Goal: Check status: Check status

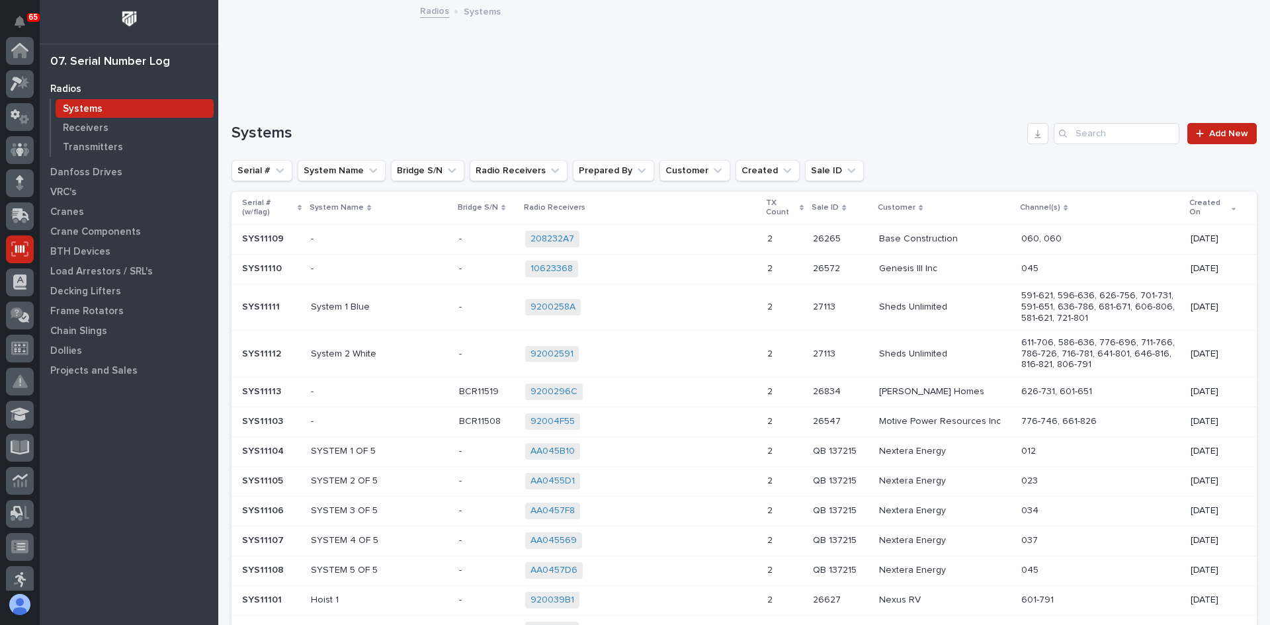
scroll to position [198, 0]
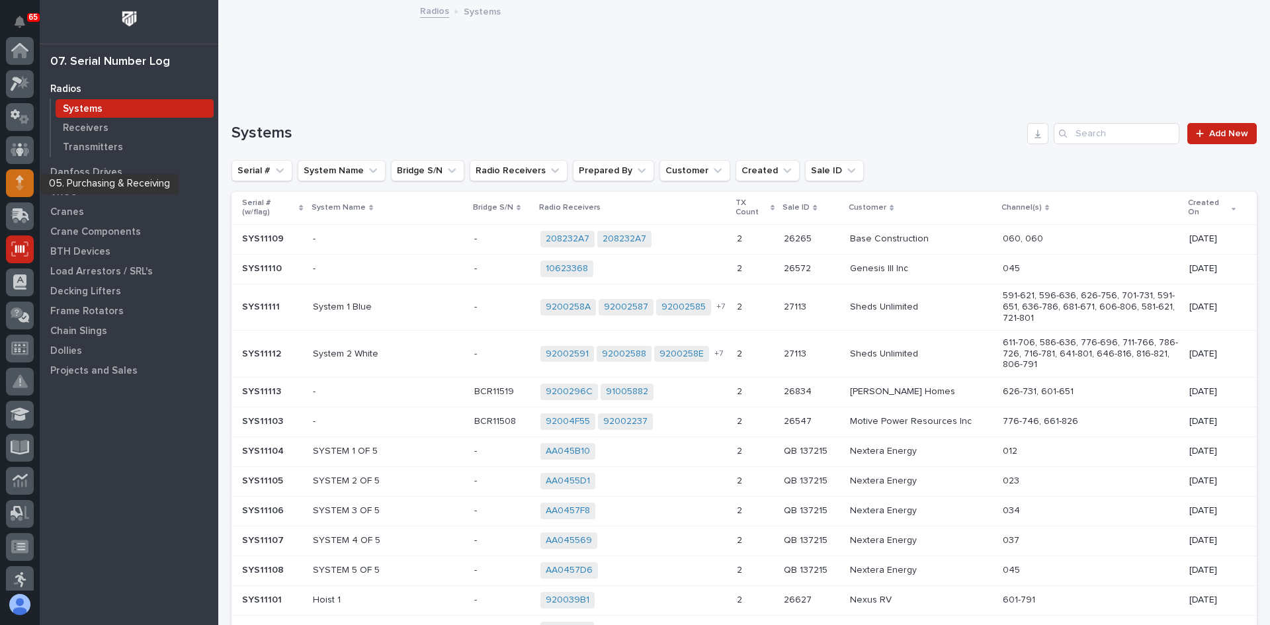
click at [19, 182] on icon at bounding box center [20, 178] width 8 height 7
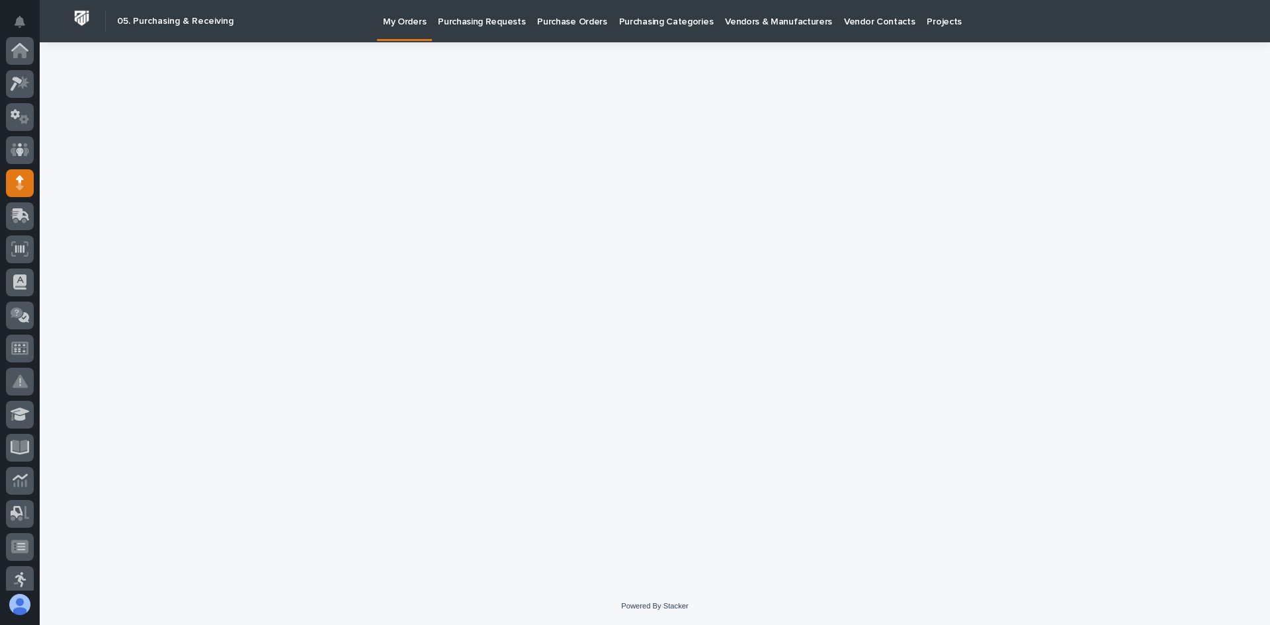
scroll to position [132, 0]
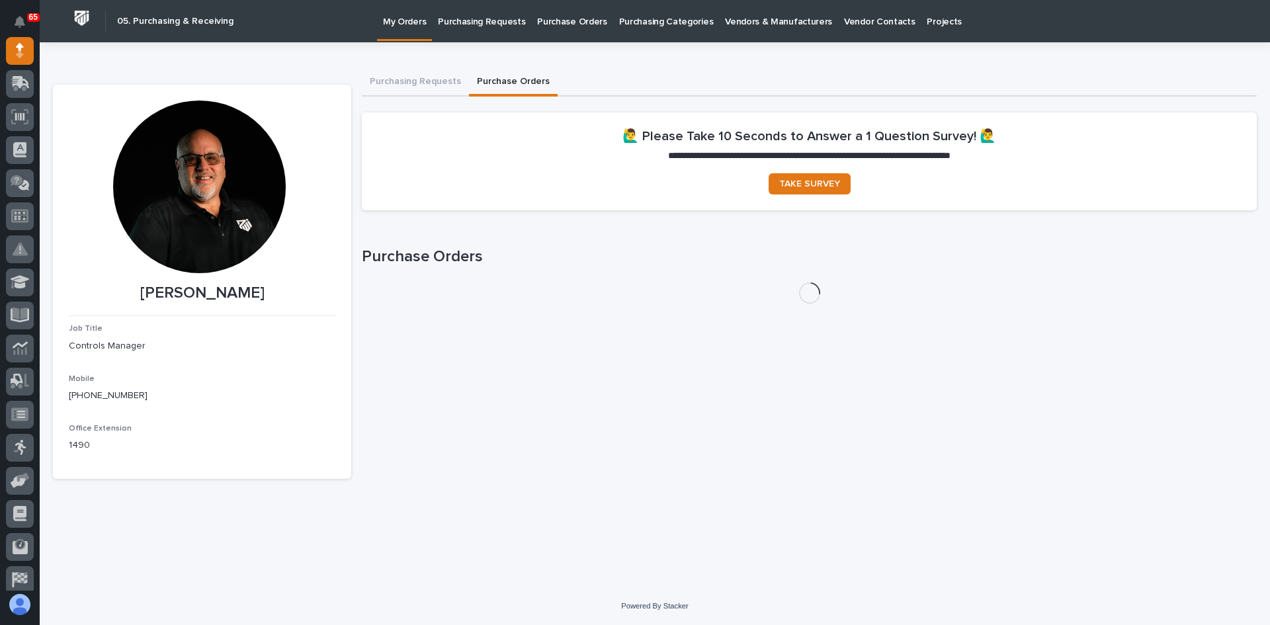
click at [508, 78] on button "Purchase Orders" at bounding box center [513, 83] width 89 height 28
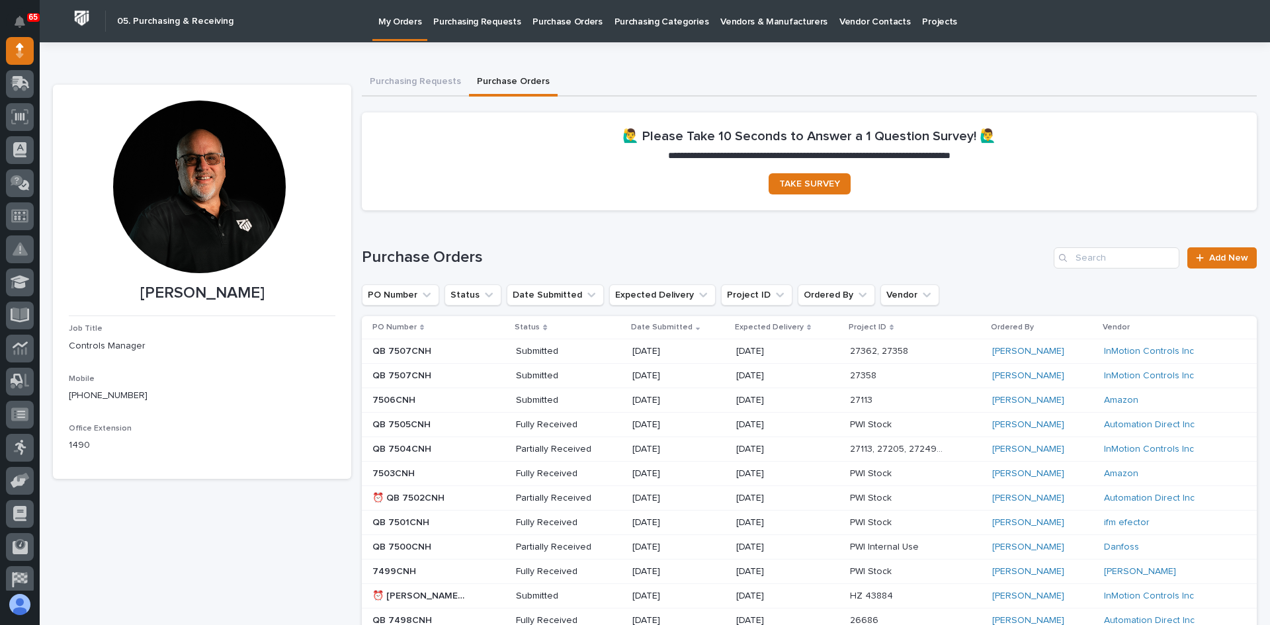
drag, startPoint x: 478, startPoint y: 376, endPoint x: 465, endPoint y: 373, distance: 13.8
click at [465, 373] on div "QB 7507CNH QB 7507CNH" at bounding box center [439, 376] width 133 height 22
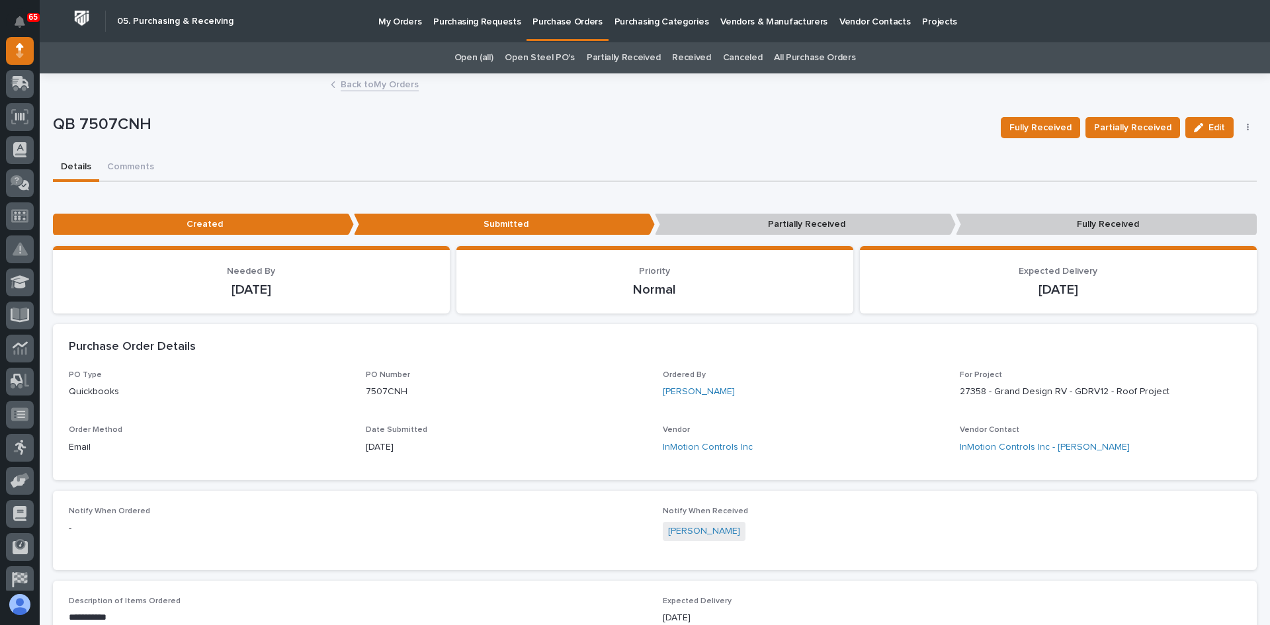
click at [1240, 129] on button "button" at bounding box center [1248, 127] width 19 height 9
click at [371, 84] on link "Back to My Orders" at bounding box center [380, 83] width 78 height 15
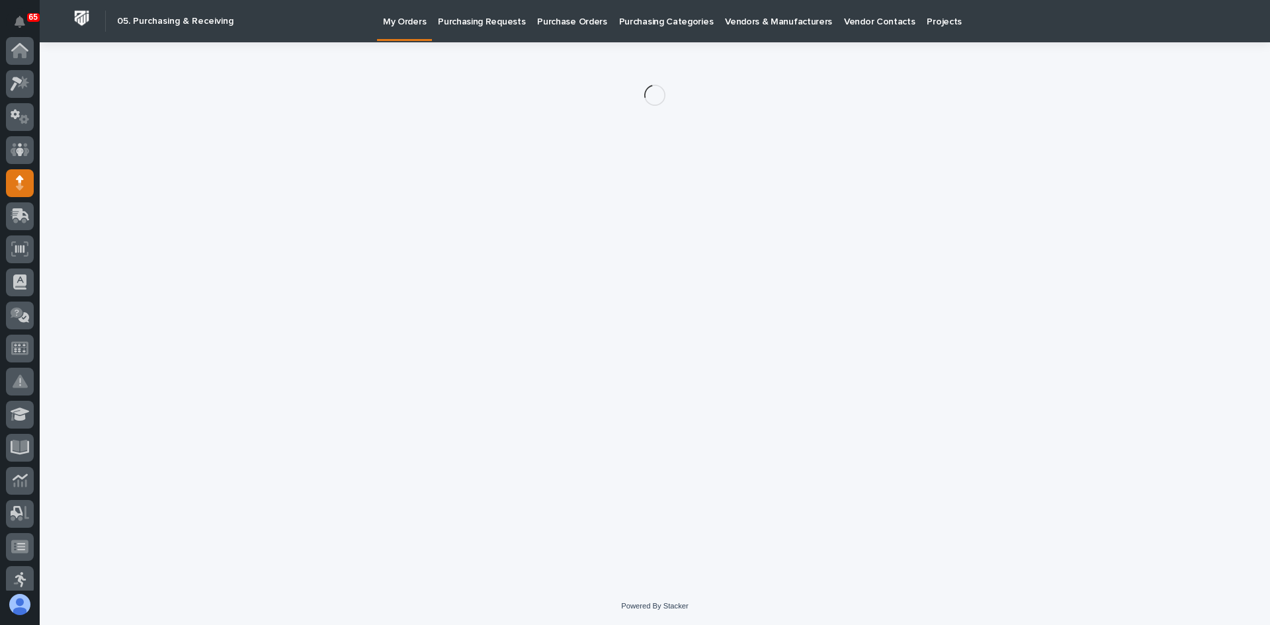
scroll to position [132, 0]
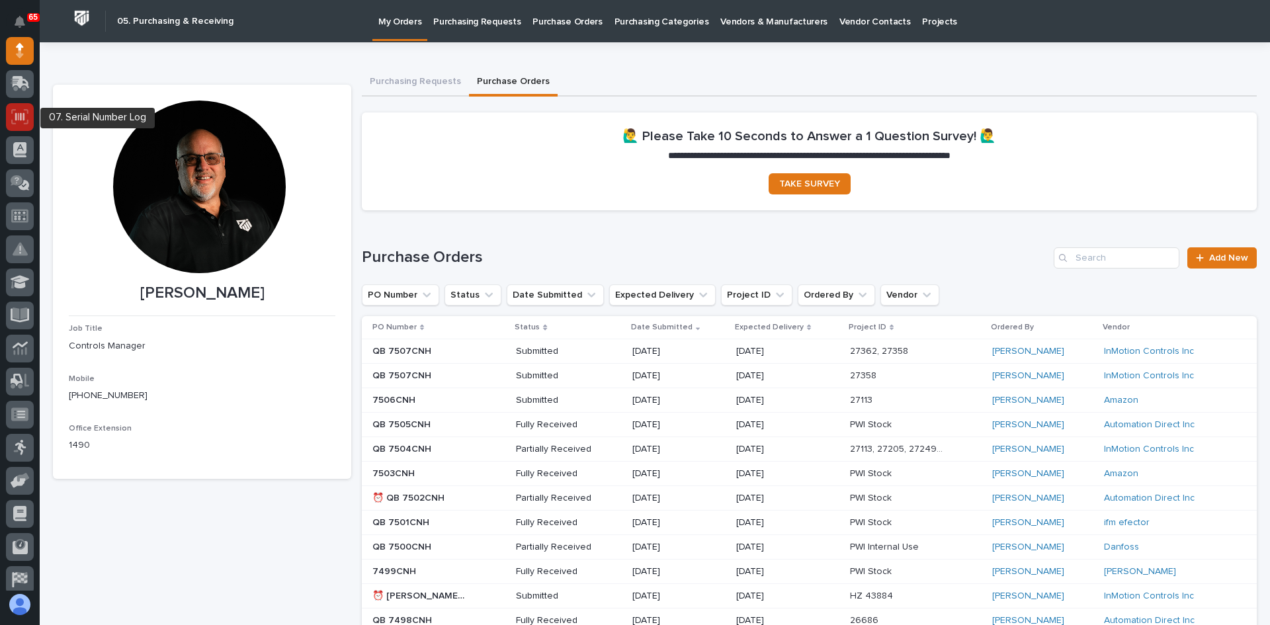
click at [20, 116] on icon at bounding box center [19, 116] width 9 height 8
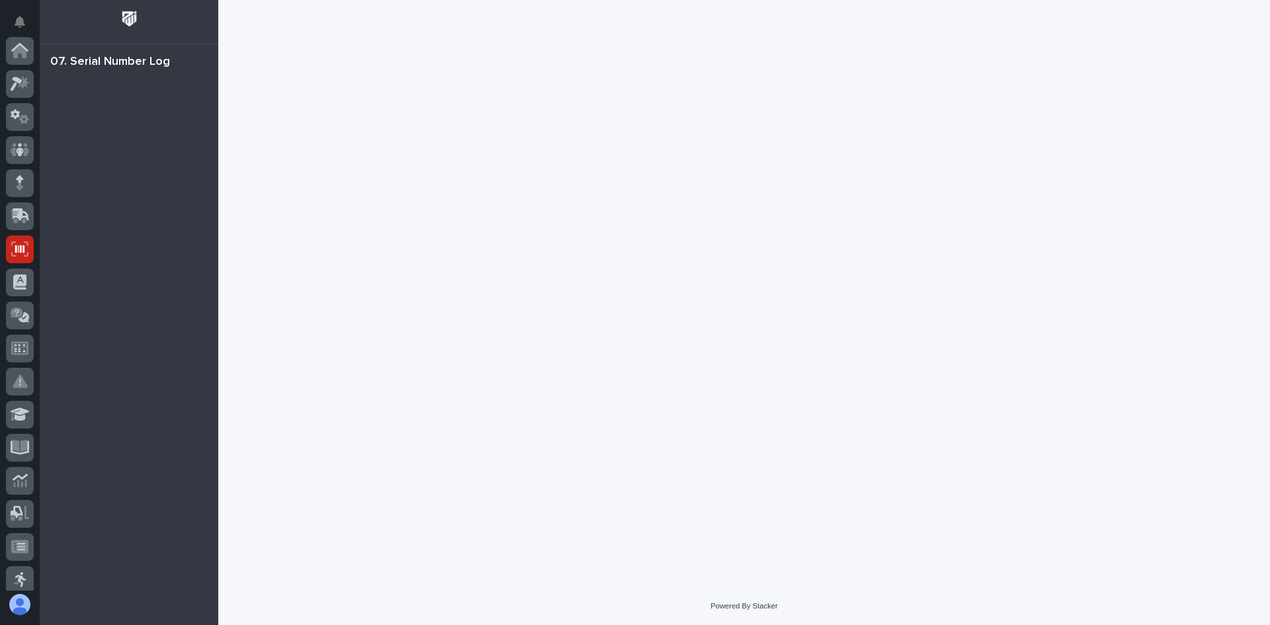
scroll to position [198, 0]
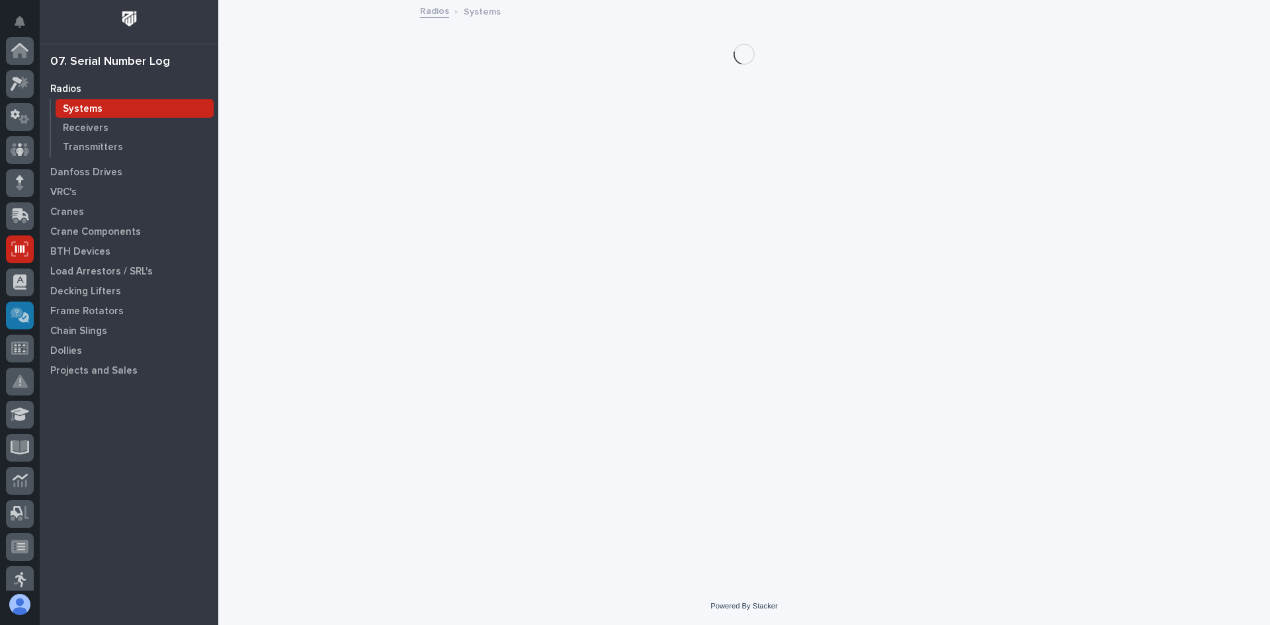
scroll to position [198, 0]
